Goal: Information Seeking & Learning: Learn about a topic

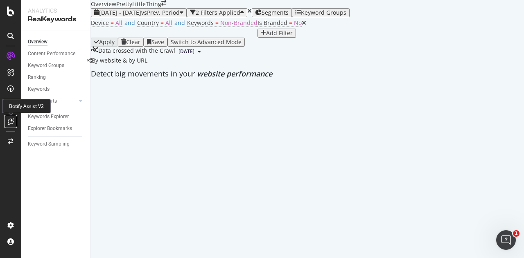
click at [9, 120] on icon at bounding box center [11, 121] width 6 height 7
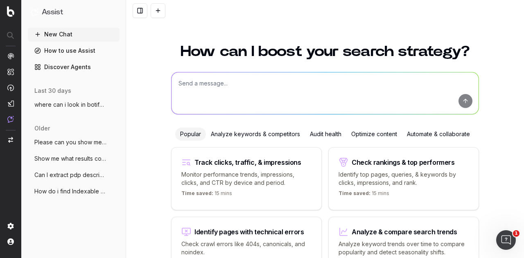
click at [193, 105] on textarea at bounding box center [325, 93] width 307 height 42
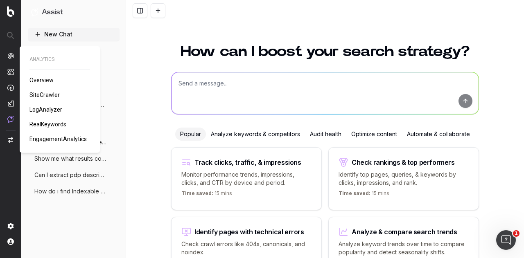
click at [41, 92] on span "SiteCrawler" at bounding box center [44, 95] width 30 height 7
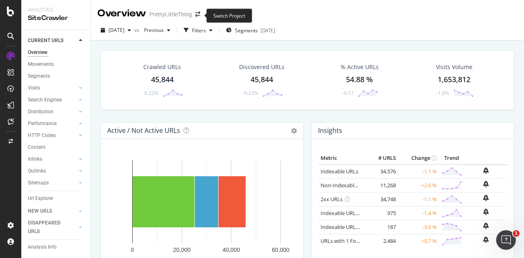
click at [194, 15] on span at bounding box center [197, 14] width 11 height 6
click at [198, 16] on icon "arrow-right-arrow-left" at bounding box center [197, 14] width 5 height 6
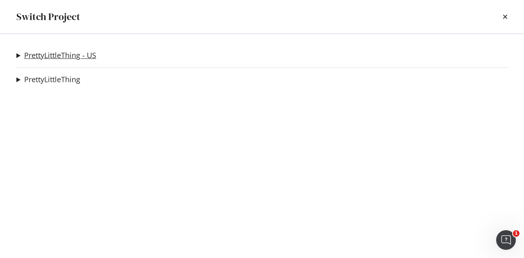
click at [77, 56] on link "PrettyLittleThing - US" at bounding box center [60, 55] width 72 height 9
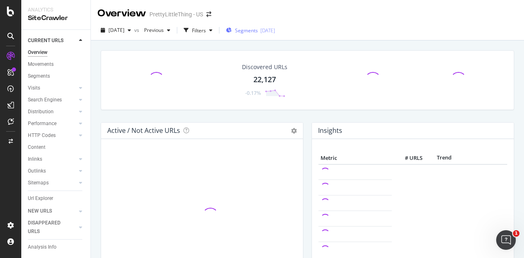
click at [258, 30] on span "Segments" at bounding box center [246, 30] width 23 height 7
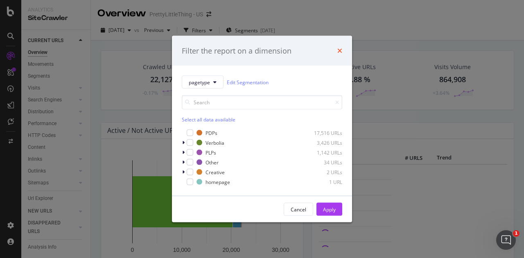
click at [338, 49] on icon "times" at bounding box center [339, 50] width 5 height 7
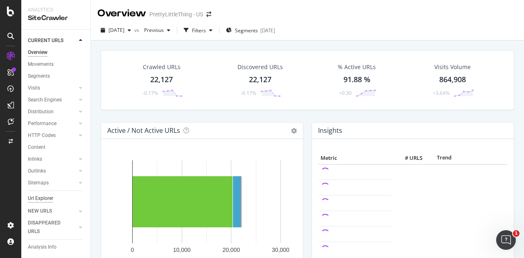
click at [43, 196] on div "Url Explorer" at bounding box center [40, 198] width 25 height 9
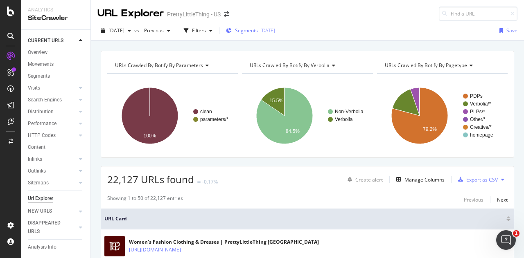
click at [275, 36] on div "Segments [DATE]" at bounding box center [250, 31] width 49 height 12
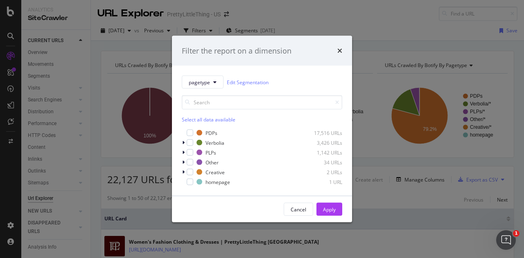
click at [287, 14] on div "Filter the report on a dimension pagetype Edit Segmentation Select all data ava…" at bounding box center [262, 129] width 524 height 258
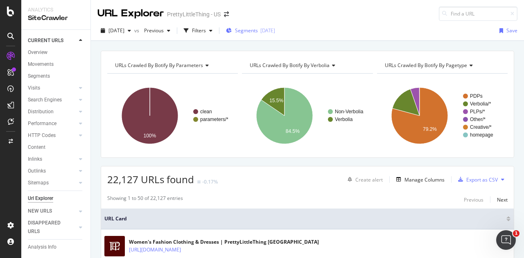
click at [258, 29] on span "Segments" at bounding box center [246, 30] width 23 height 7
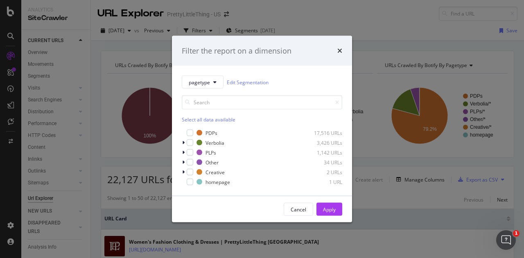
click at [284, 22] on div "Filter the report on a dimension pagetype Edit Segmentation Select all data ava…" at bounding box center [262, 129] width 524 height 258
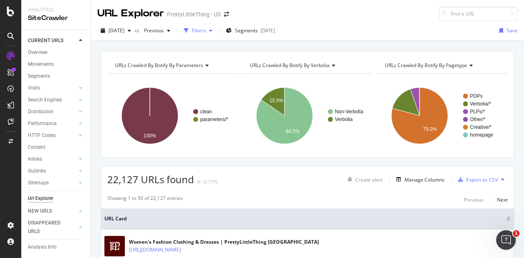
click at [206, 29] on div "Filters" at bounding box center [199, 30] width 14 height 7
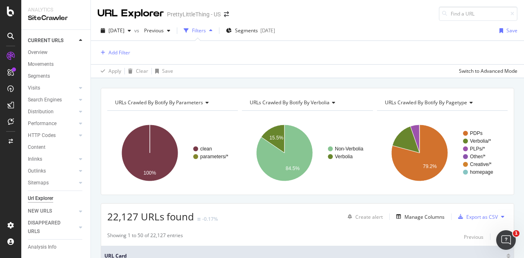
click at [206, 29] on div "Filters" at bounding box center [199, 30] width 14 height 7
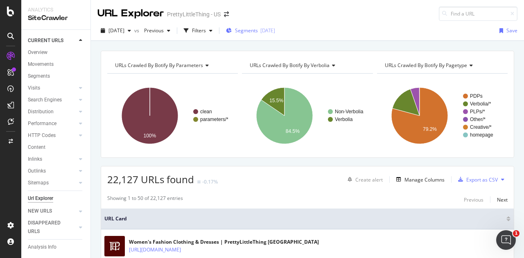
click at [269, 27] on div "Segments [DATE]" at bounding box center [250, 31] width 49 height 12
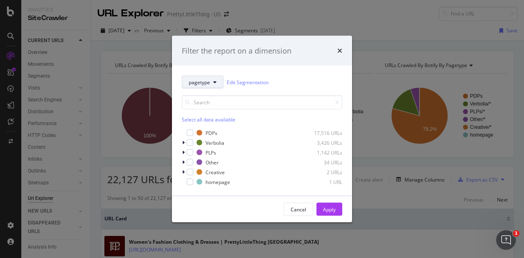
click at [203, 78] on button "pagetype" at bounding box center [203, 82] width 42 height 13
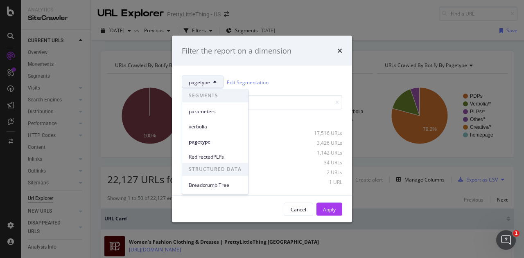
click at [203, 78] on button "pagetype" at bounding box center [203, 82] width 42 height 13
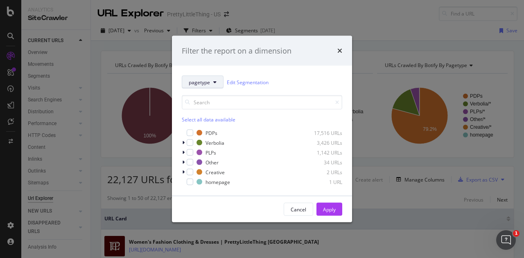
click at [215, 78] on button "pagetype" at bounding box center [203, 82] width 42 height 13
click at [260, 59] on div "Filter the report on a dimension" at bounding box center [262, 51] width 180 height 30
click at [338, 51] on icon "times" at bounding box center [339, 50] width 5 height 7
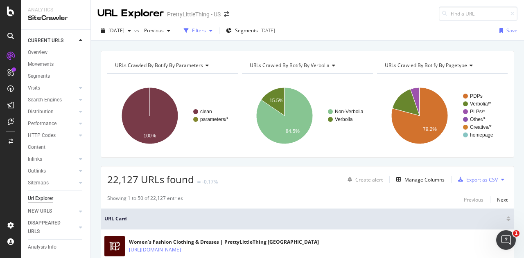
click at [206, 31] on div "Filters" at bounding box center [199, 30] width 14 height 7
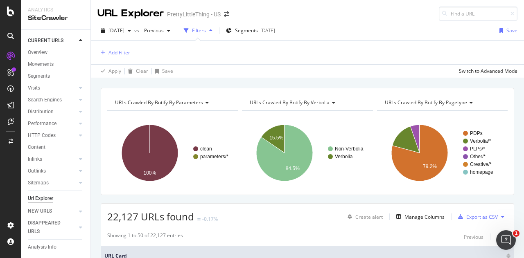
click at [120, 48] on div "Add Filter" at bounding box center [113, 52] width 33 height 9
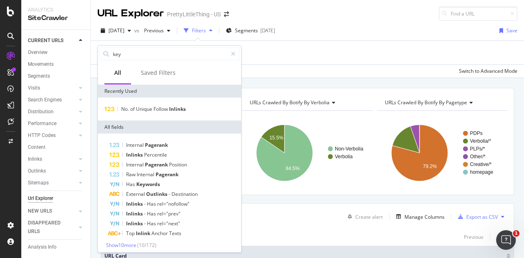
type input "keyw"
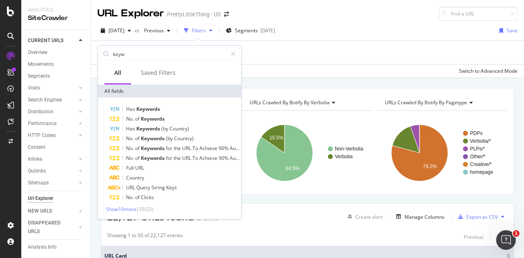
click at [345, 40] on div "[DATE] vs Previous Filters Segments [DATE] Save" at bounding box center [307, 32] width 433 height 16
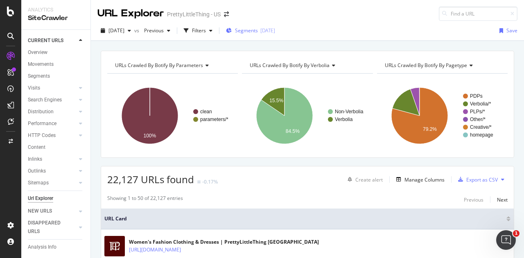
click at [275, 35] on div "Segments [DATE]" at bounding box center [250, 31] width 49 height 12
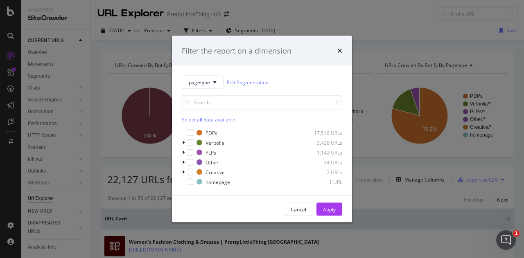
click at [289, 27] on div "Filter the report on a dimension pagetype Edit Segmentation Select all data ava…" at bounding box center [262, 129] width 524 height 258
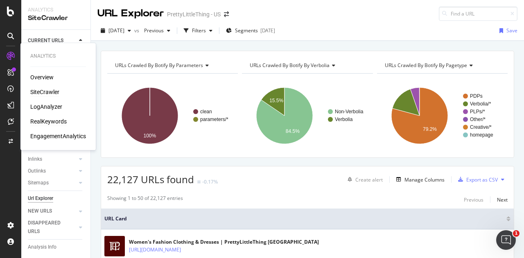
click at [41, 122] on div "RealKeywords" at bounding box center [48, 121] width 36 height 8
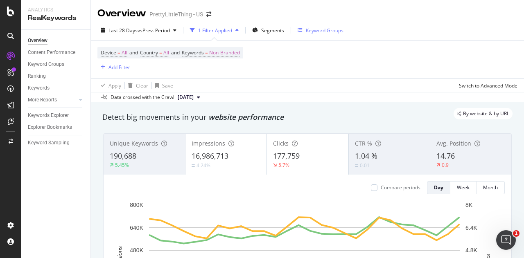
click at [300, 25] on div "Keyword Groups" at bounding box center [321, 30] width 46 height 12
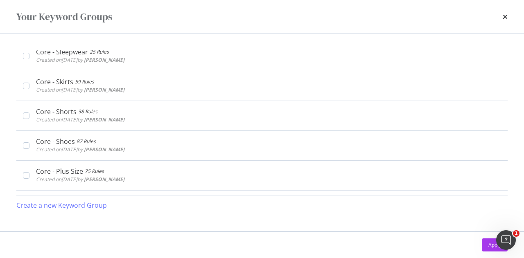
scroll to position [571, 0]
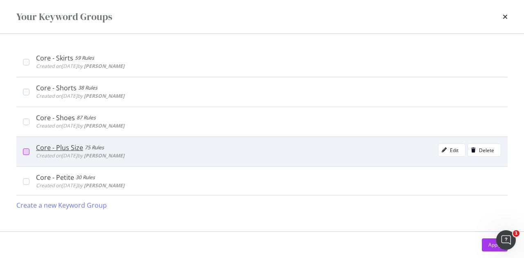
click at [25, 149] on div "modal" at bounding box center [26, 152] width 7 height 7
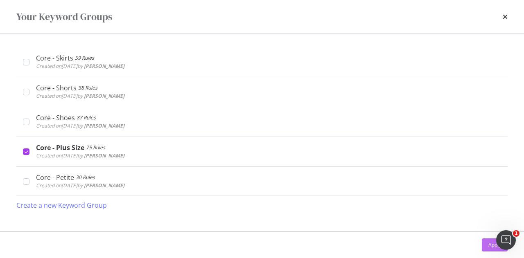
click at [488, 244] on button "Apply" at bounding box center [495, 245] width 26 height 13
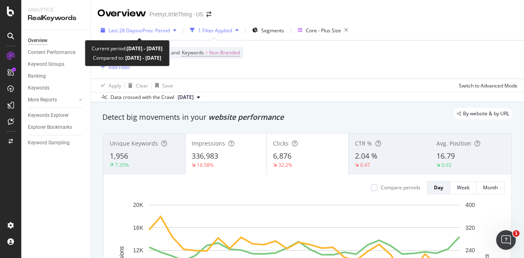
click at [168, 32] on span "vs Prev. Period" at bounding box center [154, 30] width 32 height 7
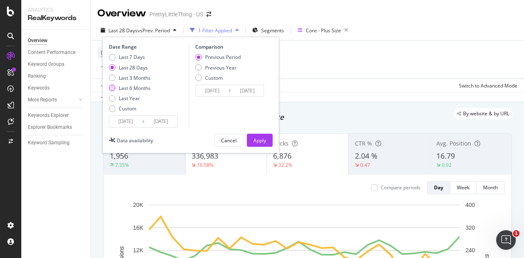
click at [142, 85] on div "Last 6 Months" at bounding box center [135, 88] width 32 height 7
type input "[DATE]"
click at [209, 64] on div "Previous Year" at bounding box center [221, 67] width 32 height 7
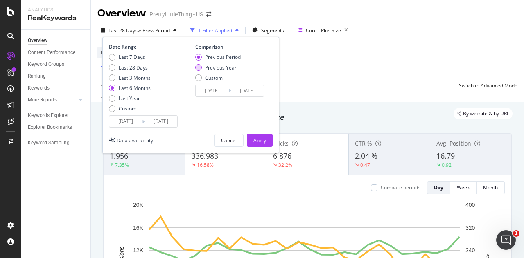
type input "[DATE]"
click at [260, 137] on div "Apply" at bounding box center [259, 140] width 13 height 7
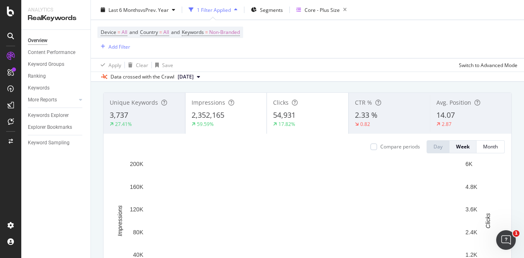
scroll to position [41, 0]
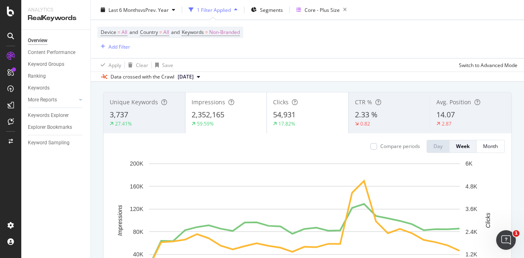
click at [256, 129] on div "Impressions 2,352,165 59.59%" at bounding box center [225, 113] width 81 height 37
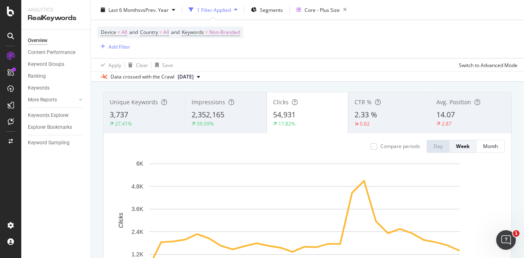
click at [256, 129] on div "Impressions 2,352,165 59.59%" at bounding box center [225, 113] width 81 height 37
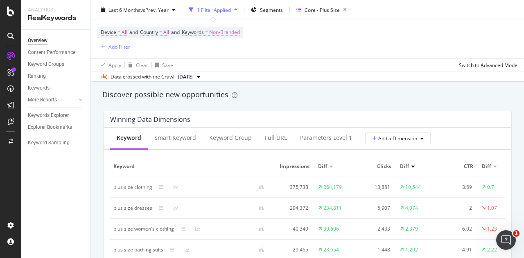
scroll to position [711, 0]
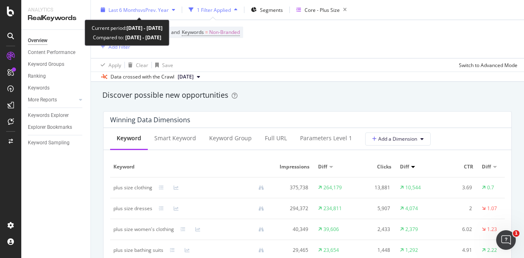
click at [150, 5] on div "Last 6 Months vs Prev. Year" at bounding box center [137, 10] width 81 height 12
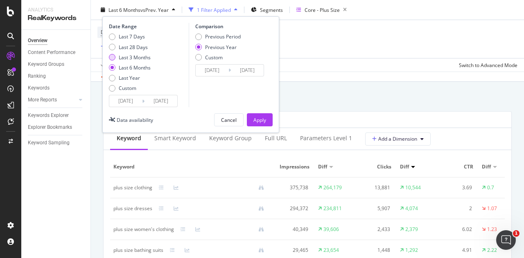
click at [139, 56] on div "Last 3 Months" at bounding box center [135, 57] width 32 height 7
type input "[DATE]"
click at [258, 121] on div "Apply" at bounding box center [259, 119] width 13 height 7
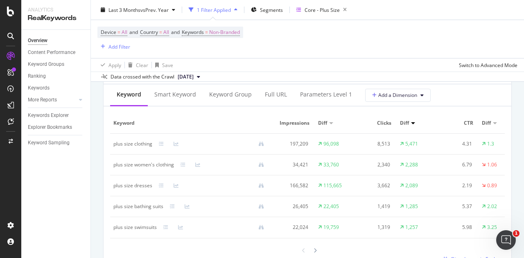
scroll to position [819, 0]
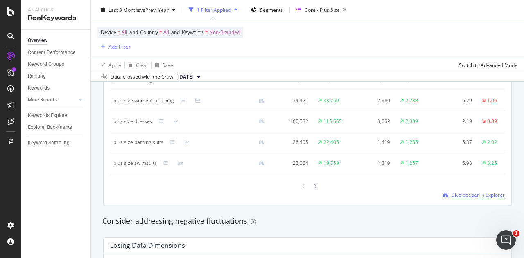
click at [456, 197] on span "Dive deeper in Explorer" at bounding box center [478, 195] width 54 height 7
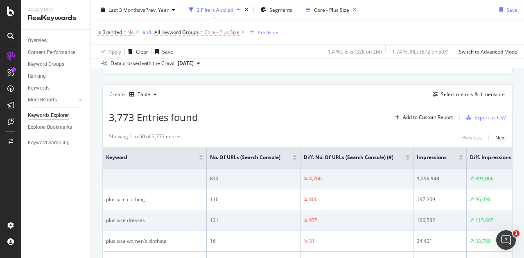
scroll to position [208, 0]
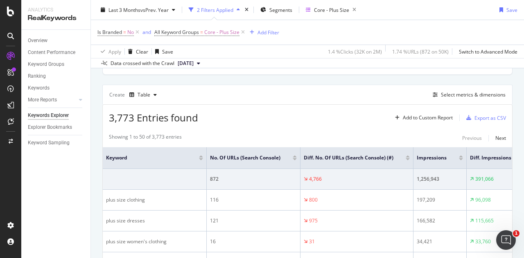
click at [459, 156] on div at bounding box center [461, 157] width 4 height 2
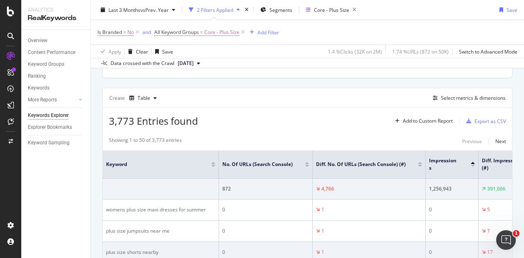
scroll to position [208, 0]
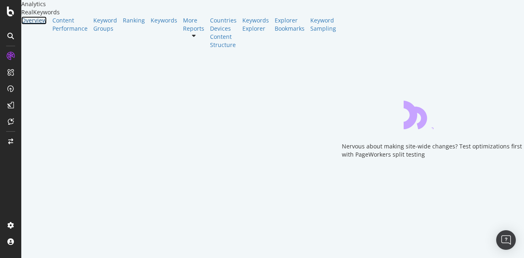
click at [37, 25] on div "Overview" at bounding box center [33, 20] width 25 height 8
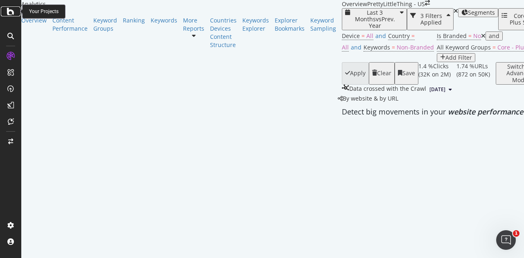
click at [10, 9] on icon at bounding box center [10, 12] width 7 height 10
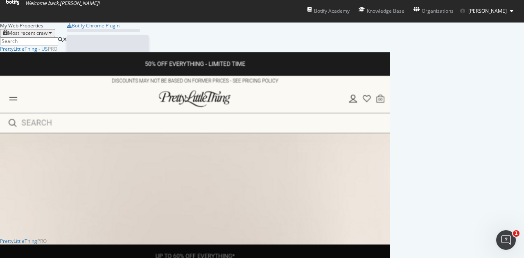
scroll to position [252, 511]
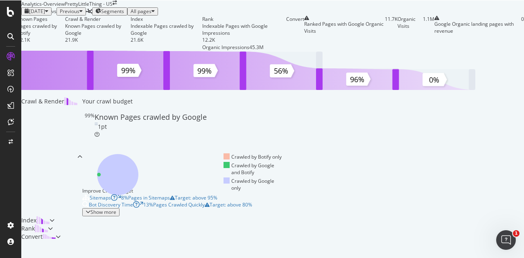
scroll to position [0, 0]
